Goal: Task Accomplishment & Management: Complete application form

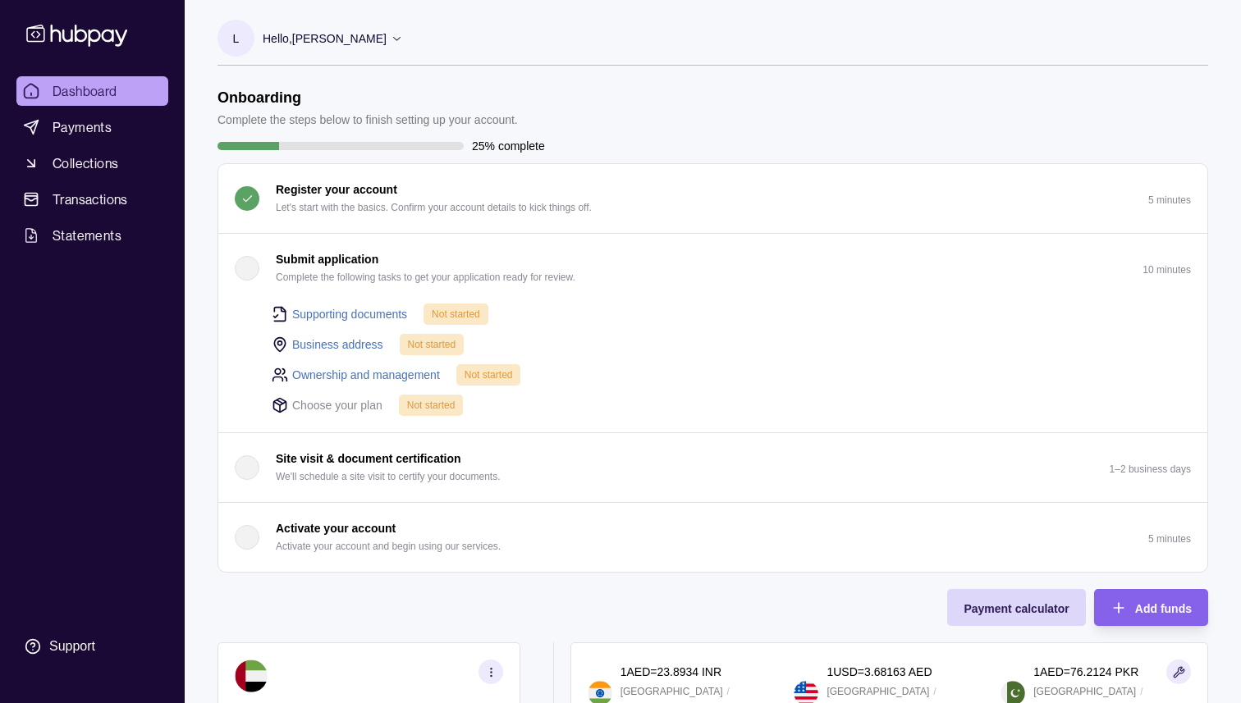
click at [361, 371] on link "Ownership and management" at bounding box center [366, 375] width 148 height 18
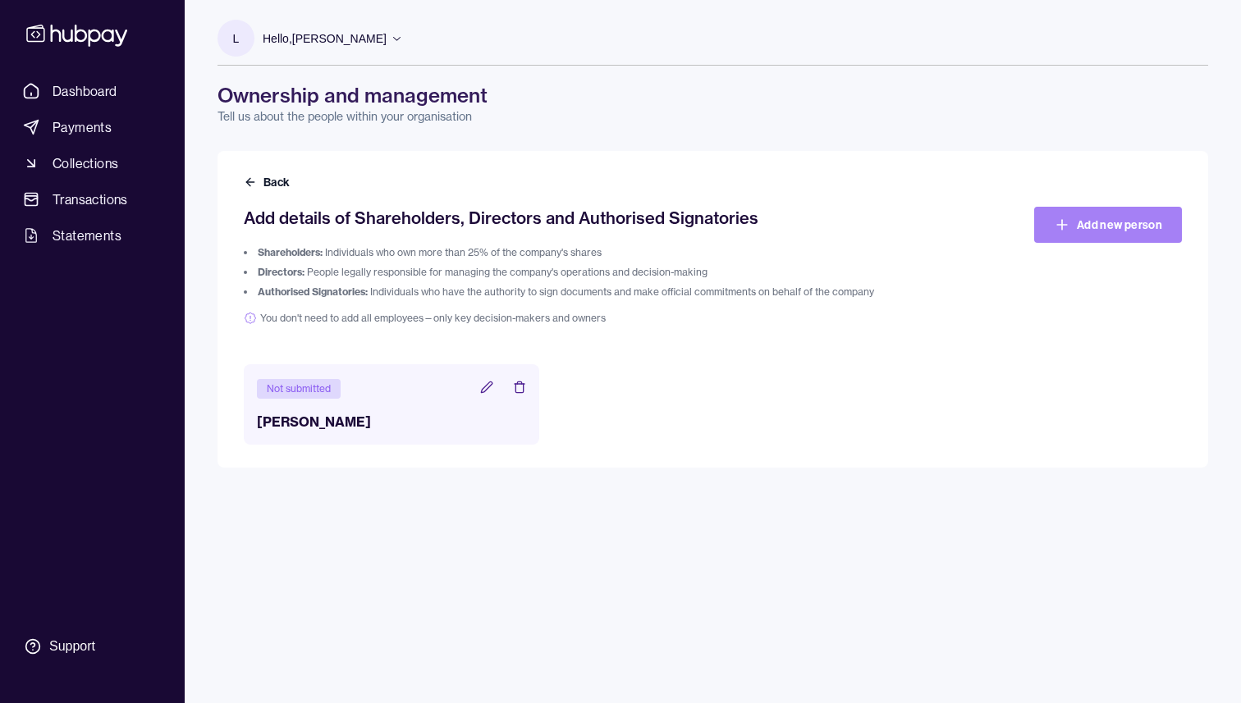
click at [1081, 225] on link "Add new person" at bounding box center [1108, 225] width 148 height 36
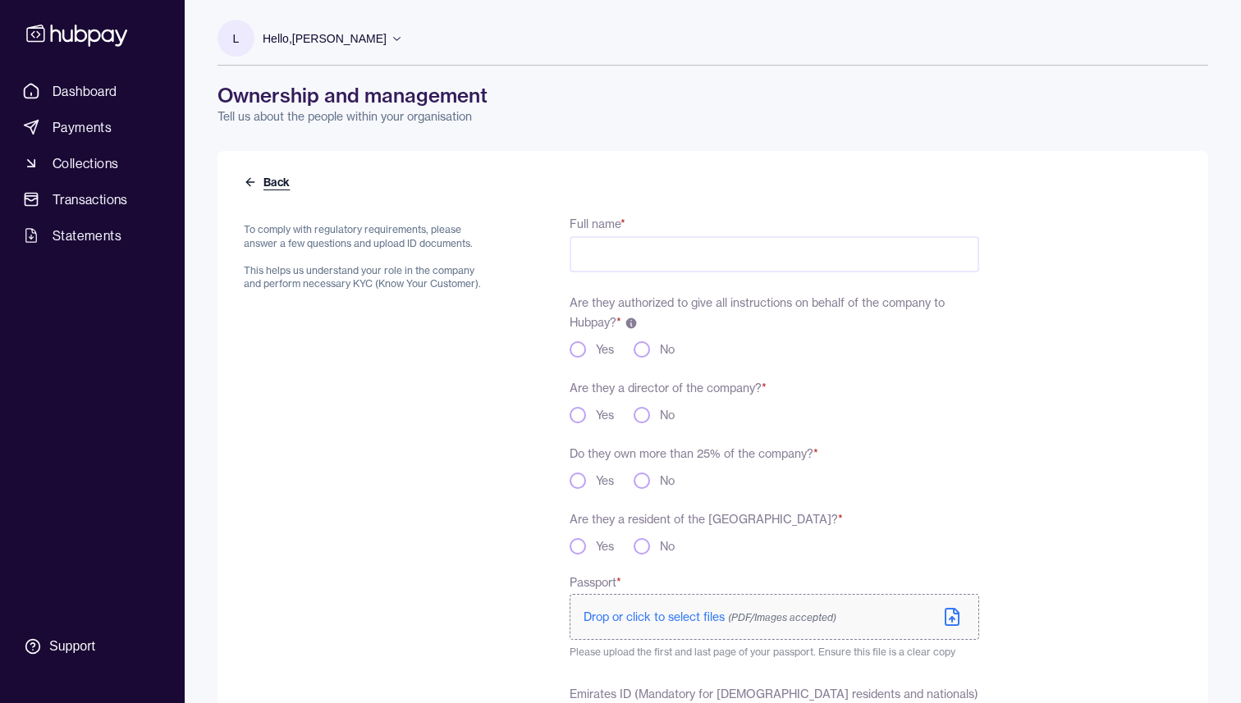
click at [277, 181] on button "Back" at bounding box center [268, 182] width 49 height 16
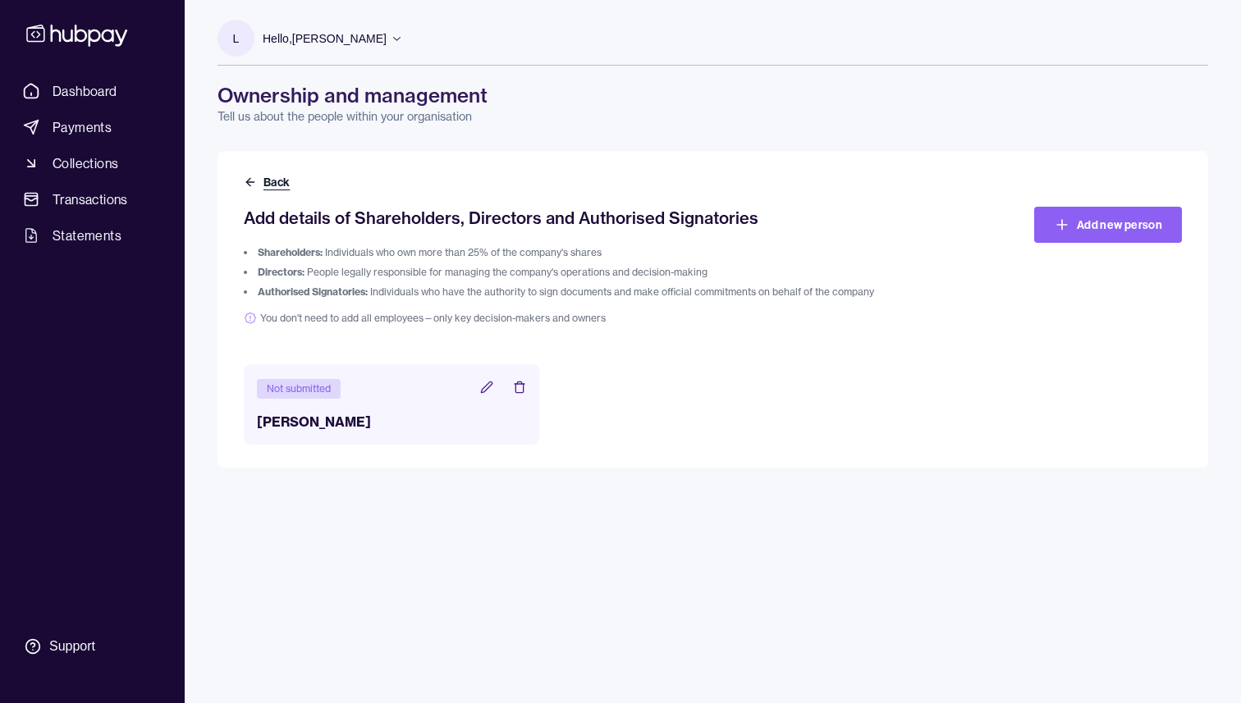
click at [274, 182] on button "Back" at bounding box center [268, 182] width 49 height 16
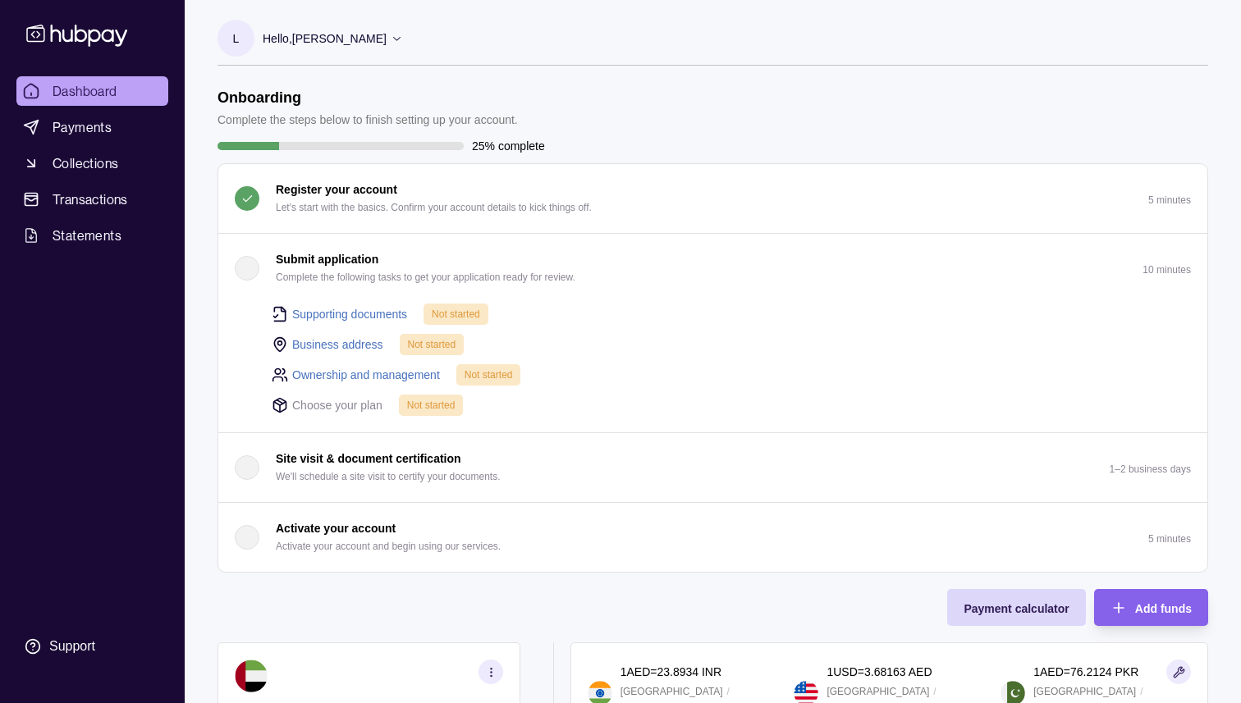
click at [382, 318] on link "Supporting documents" at bounding box center [349, 314] width 115 height 18
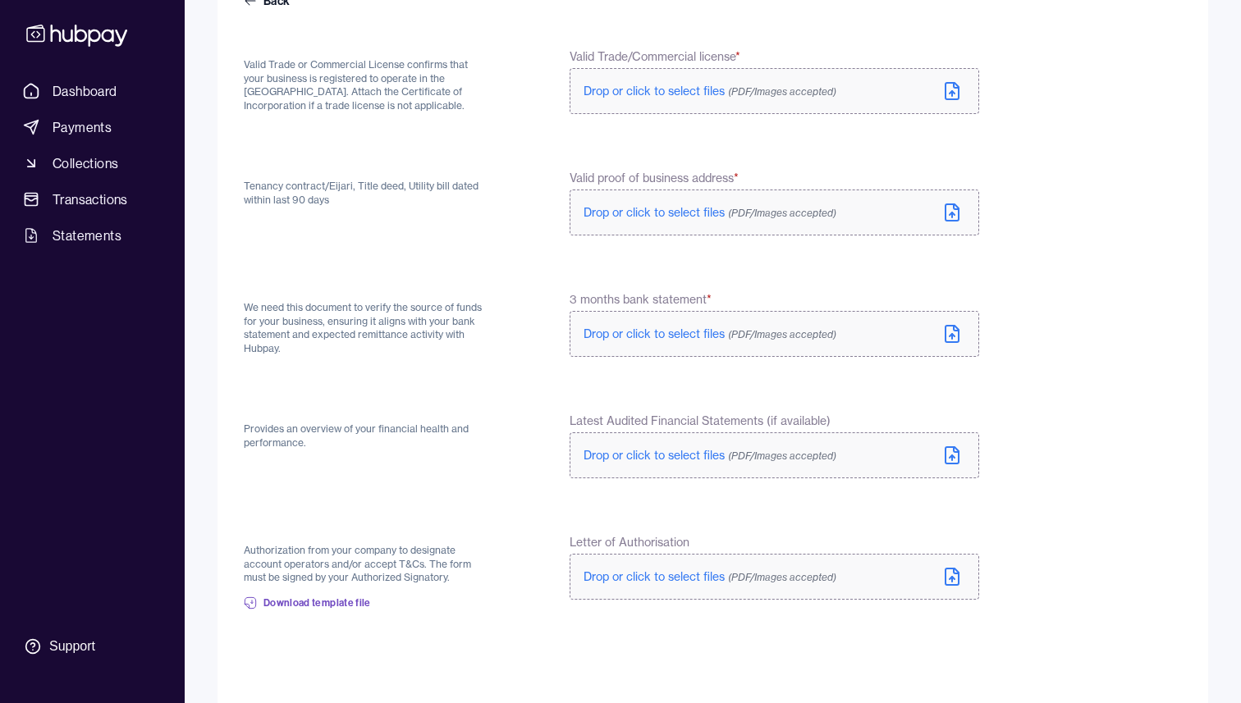
scroll to position [263, 0]
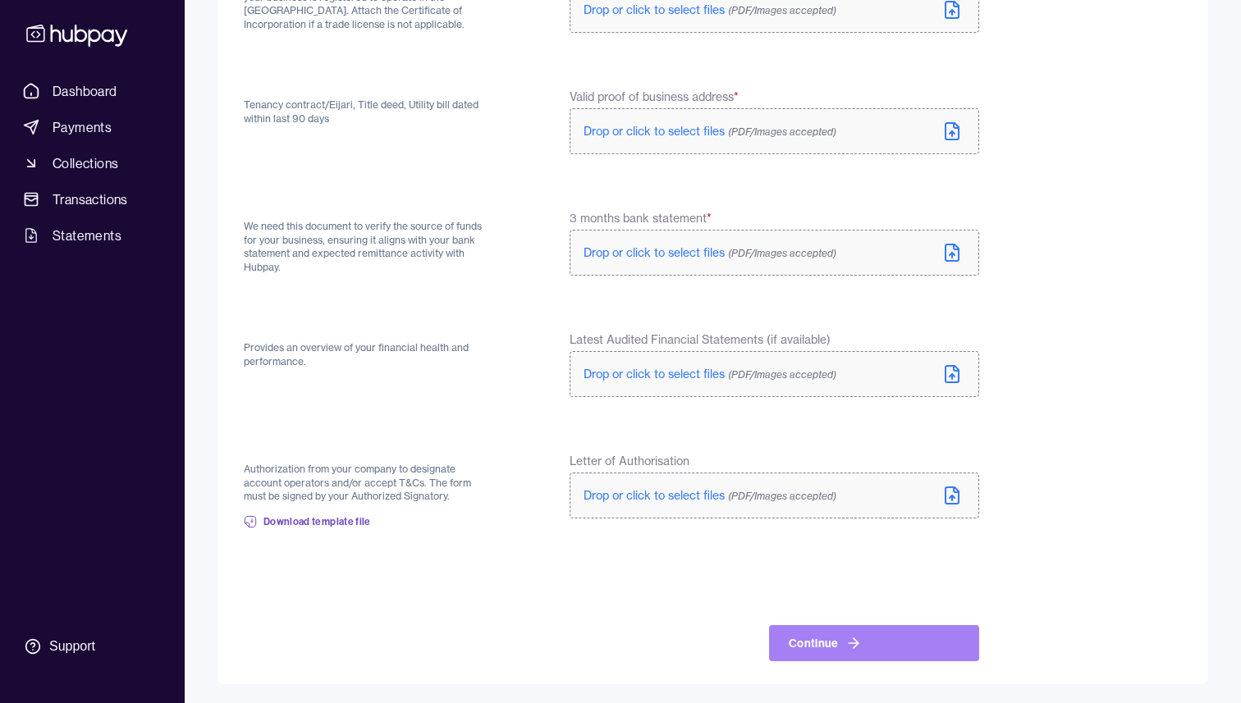
click at [833, 647] on button "Continue" at bounding box center [874, 643] width 210 height 36
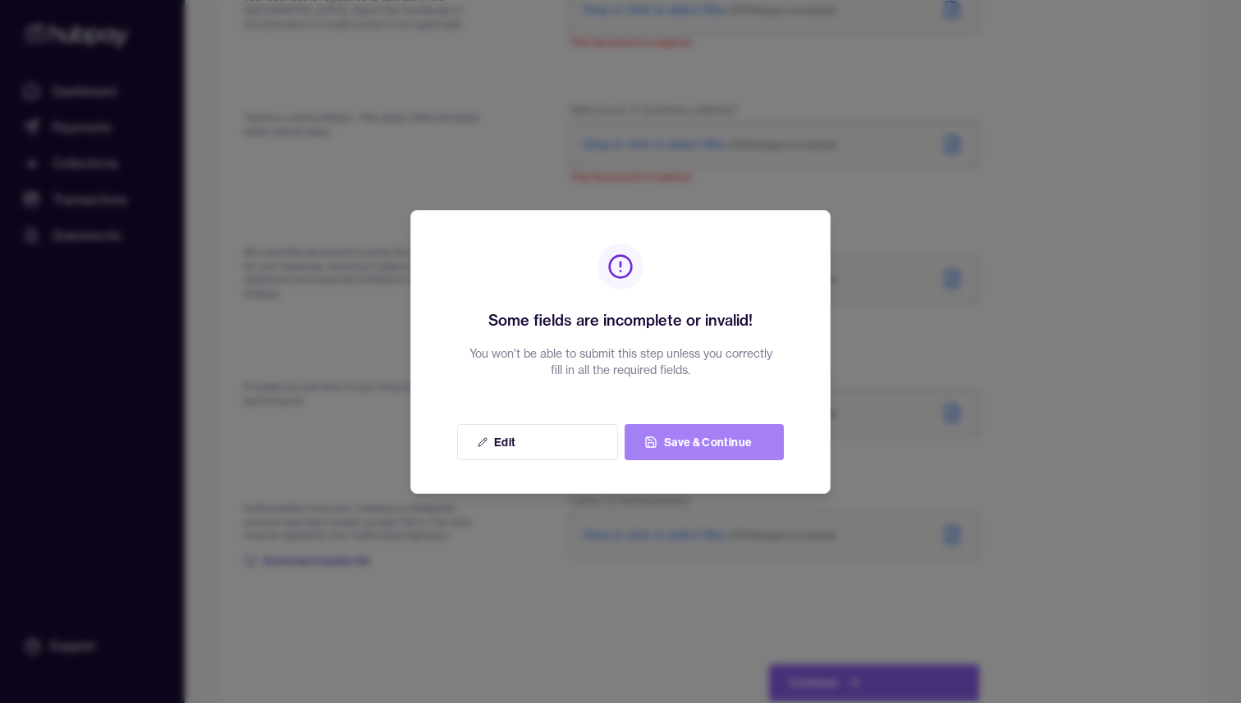
click at [690, 454] on button "Save & Continue" at bounding box center [703, 442] width 159 height 36
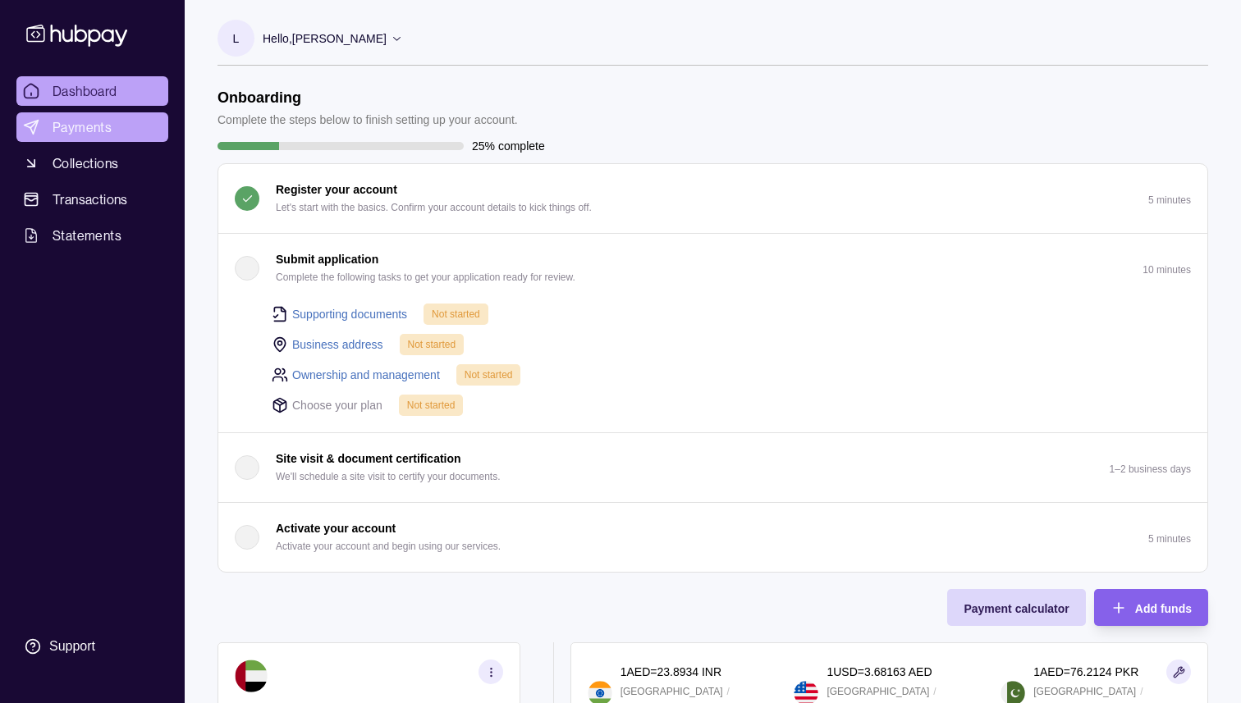
click at [94, 127] on span "Payments" at bounding box center [82, 127] width 59 height 20
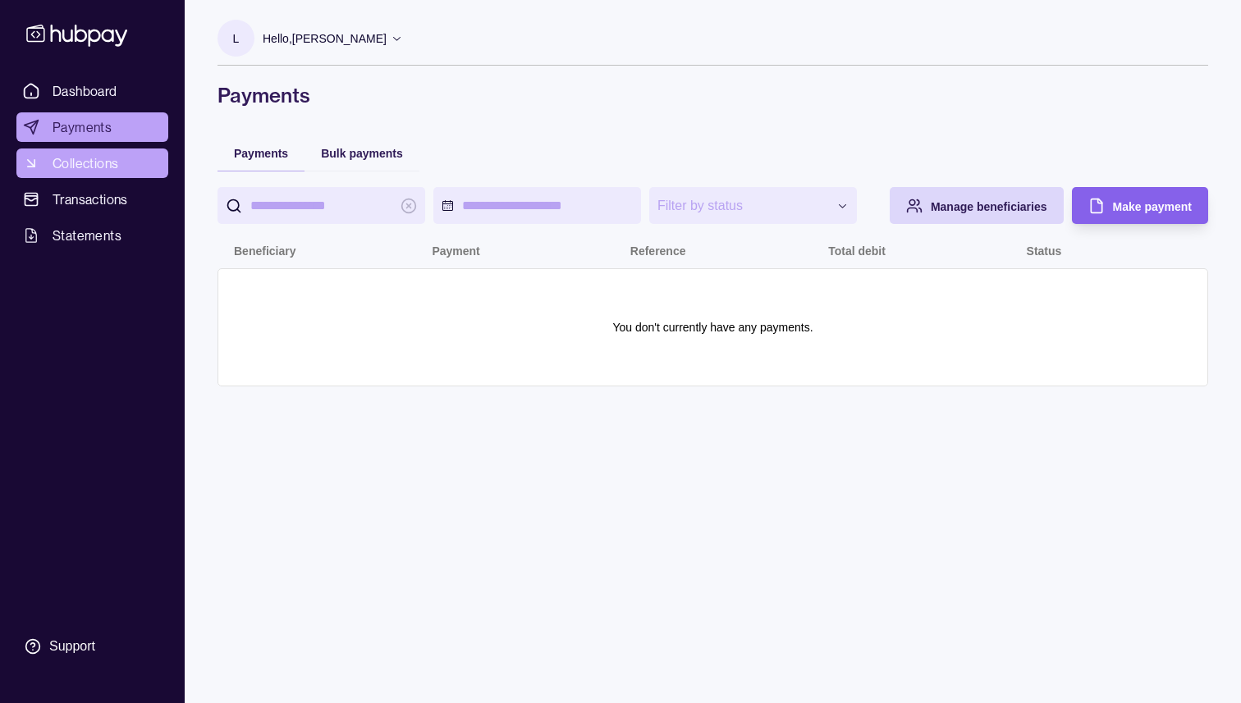
click at [85, 169] on span "Collections" at bounding box center [86, 163] width 66 height 20
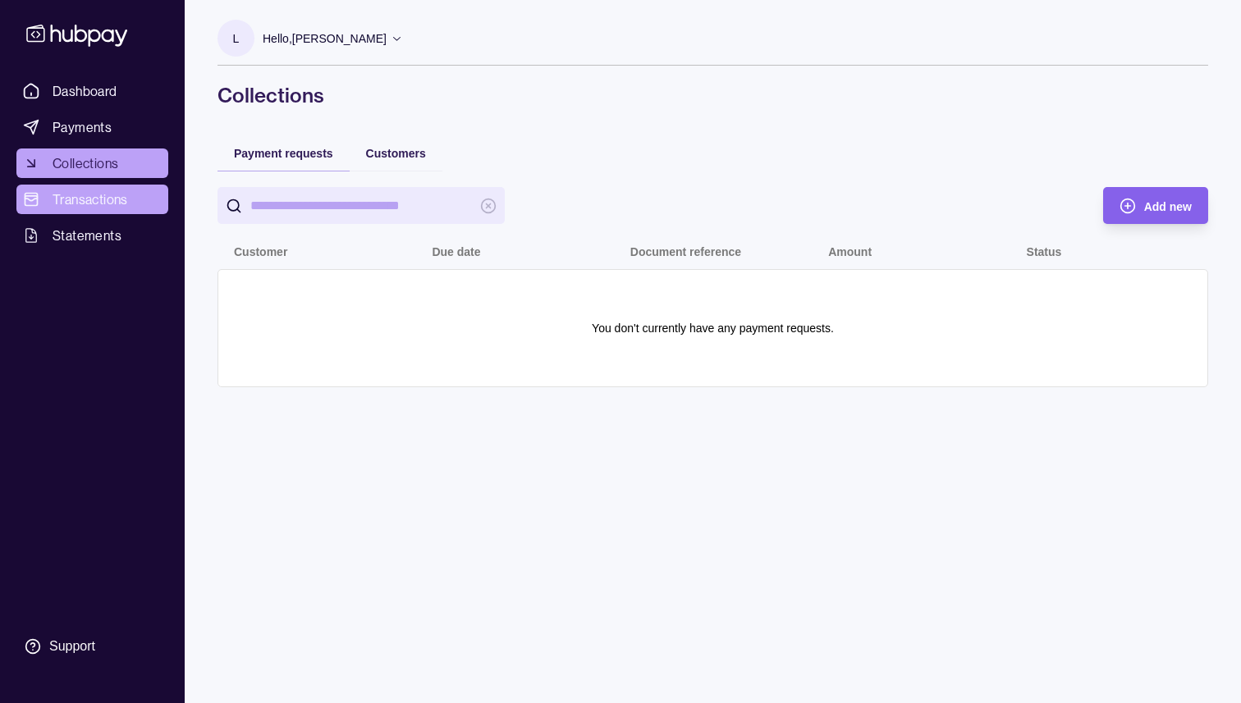
click at [82, 201] on span "Transactions" at bounding box center [90, 200] width 75 height 20
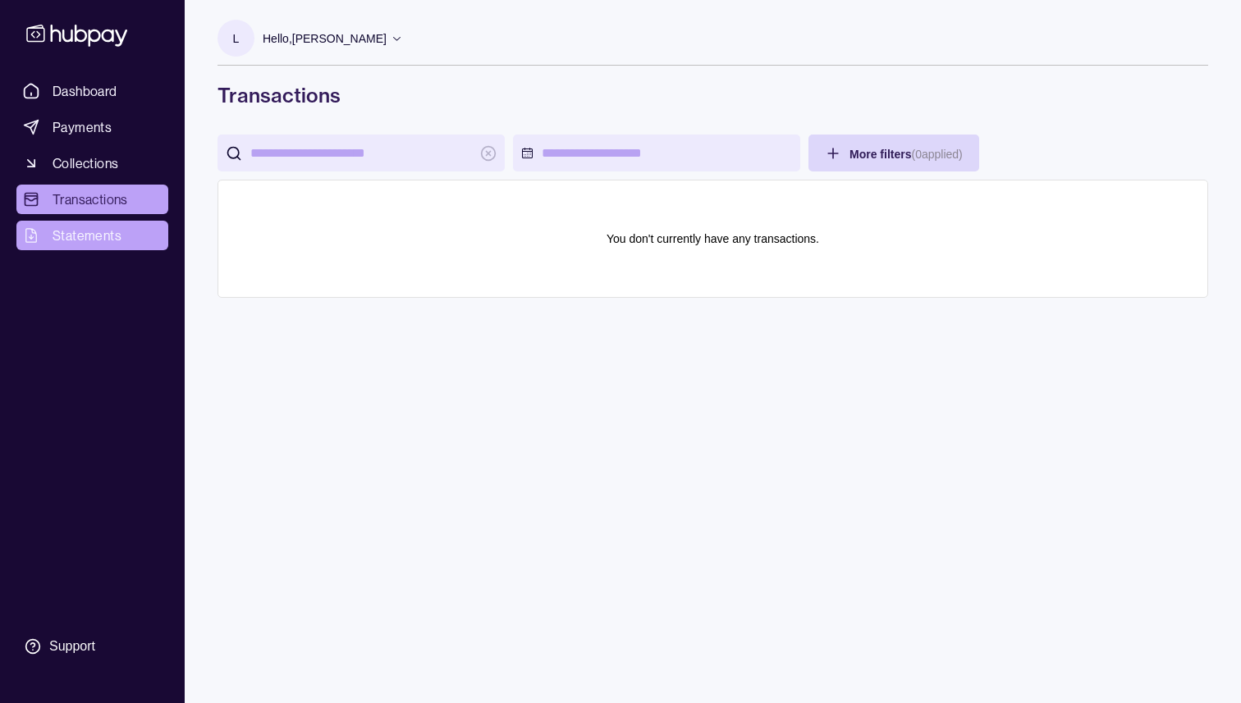
click at [83, 238] on span "Statements" at bounding box center [87, 236] width 69 height 20
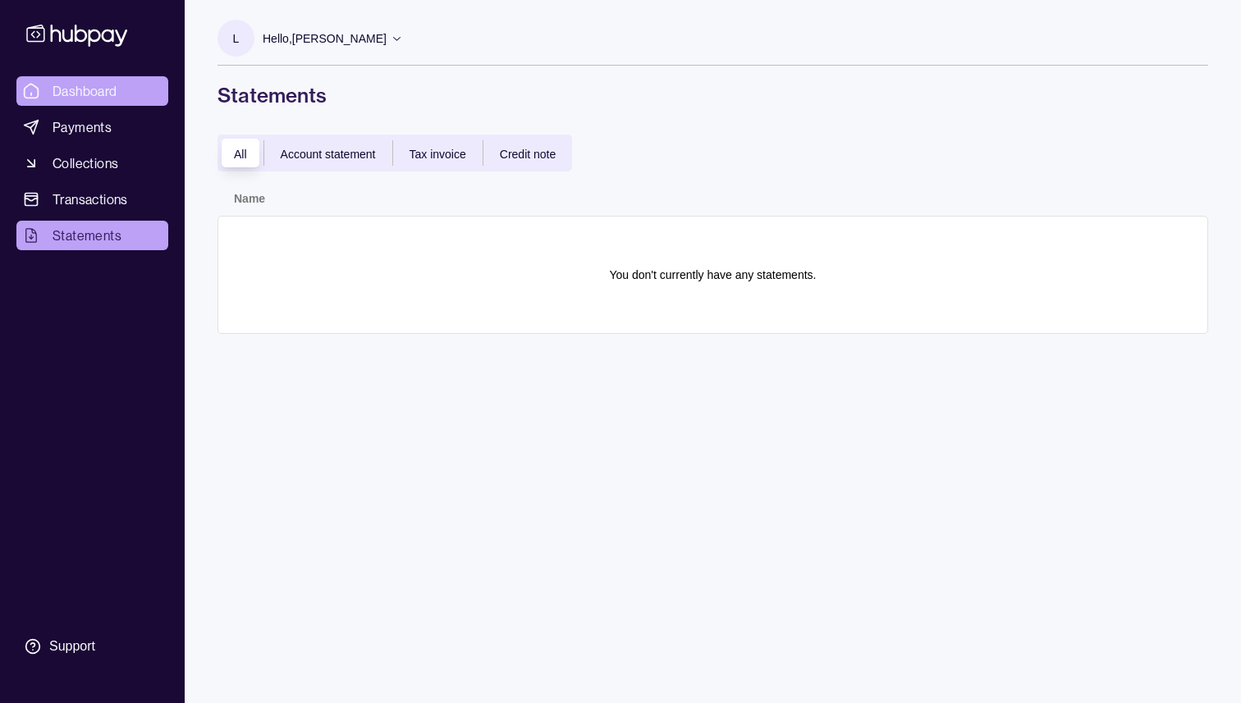
click at [103, 98] on span "Dashboard" at bounding box center [85, 91] width 65 height 20
